Goal: Information Seeking & Learning: Learn about a topic

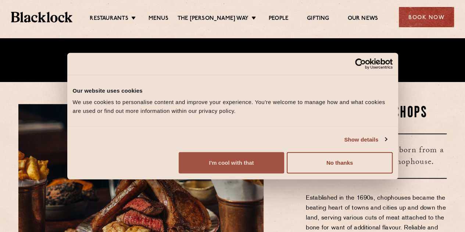
click at [284, 174] on button "I'm cool with that" at bounding box center [232, 162] width 106 height 21
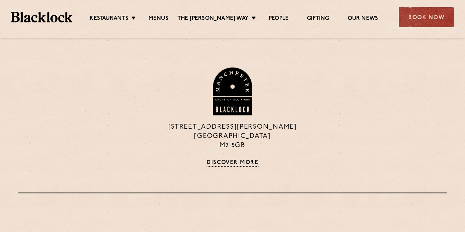
scroll to position [713, 0]
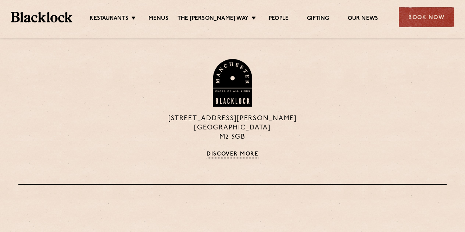
click at [166, 14] on ul "Restaurants Soho City Shoreditch Covent Garden Canary Wharf Manchester Birmingh…" at bounding box center [233, 17] width 323 height 12
click at [166, 17] on link "Menus" at bounding box center [159, 19] width 20 height 8
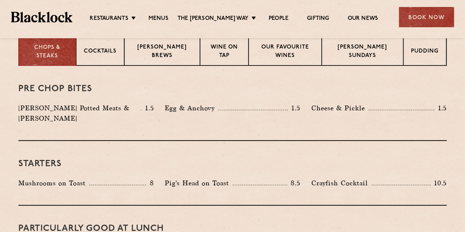
scroll to position [305, 0]
click at [373, 53] on p "Blacklock Sundays" at bounding box center [363, 51] width 66 height 17
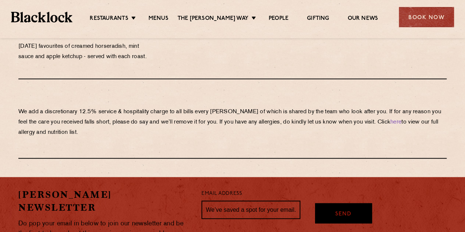
scroll to position [810, 0]
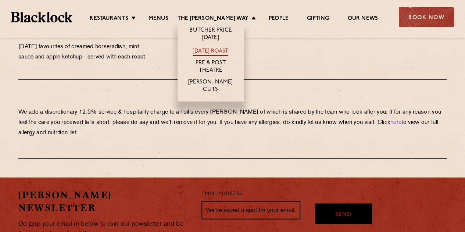
click at [229, 50] on link "[DATE] Roast" at bounding box center [211, 52] width 36 height 8
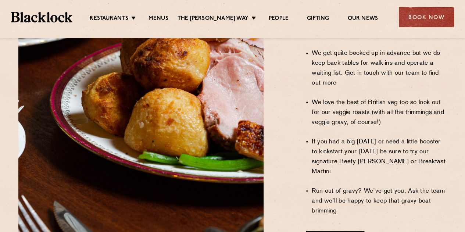
scroll to position [599, 0]
